Goal: Register for event/course

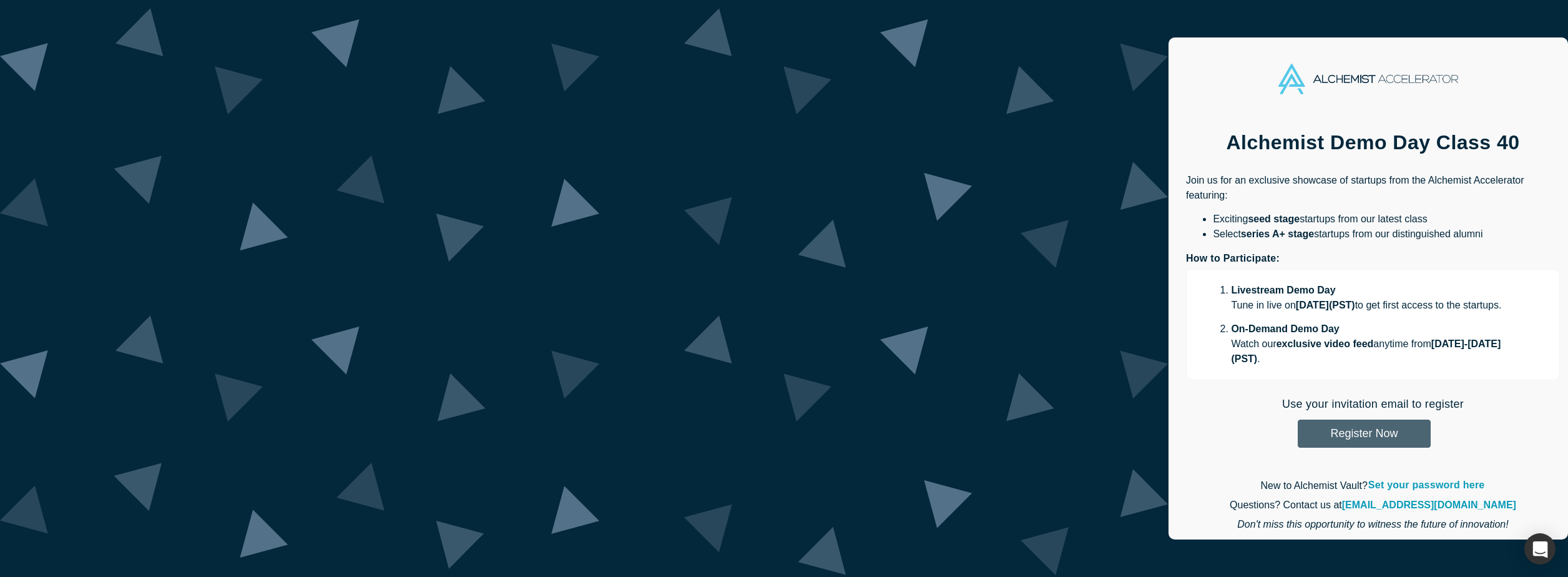
click at [1298, 420] on button "Register Now" at bounding box center [1364, 433] width 133 height 28
